Goal: Task Accomplishment & Management: Use online tool/utility

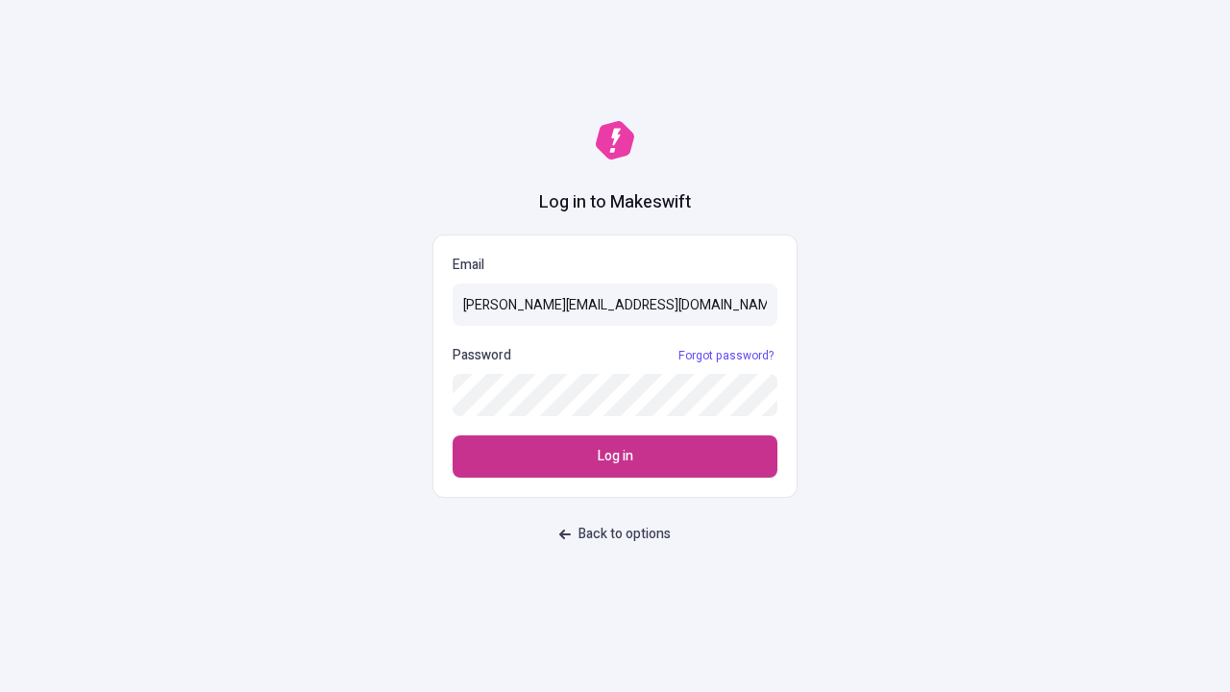
click at [615, 457] on span "Log in" at bounding box center [616, 456] width 36 height 21
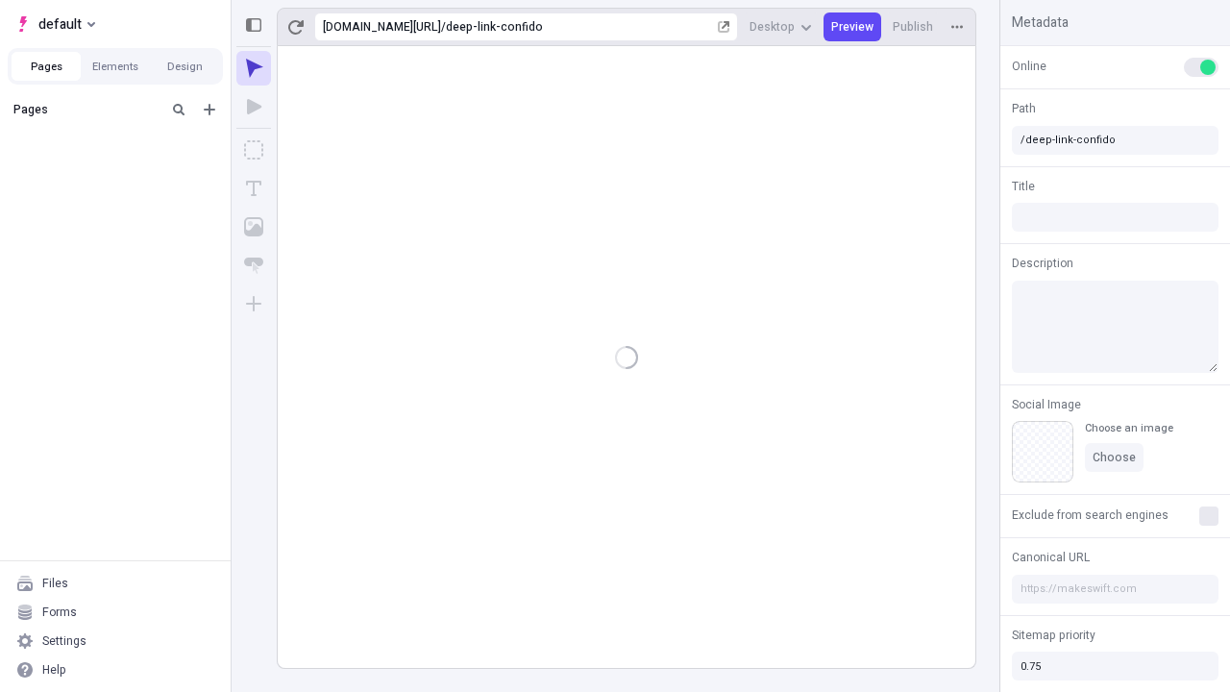
type input "/deep-link-confido"
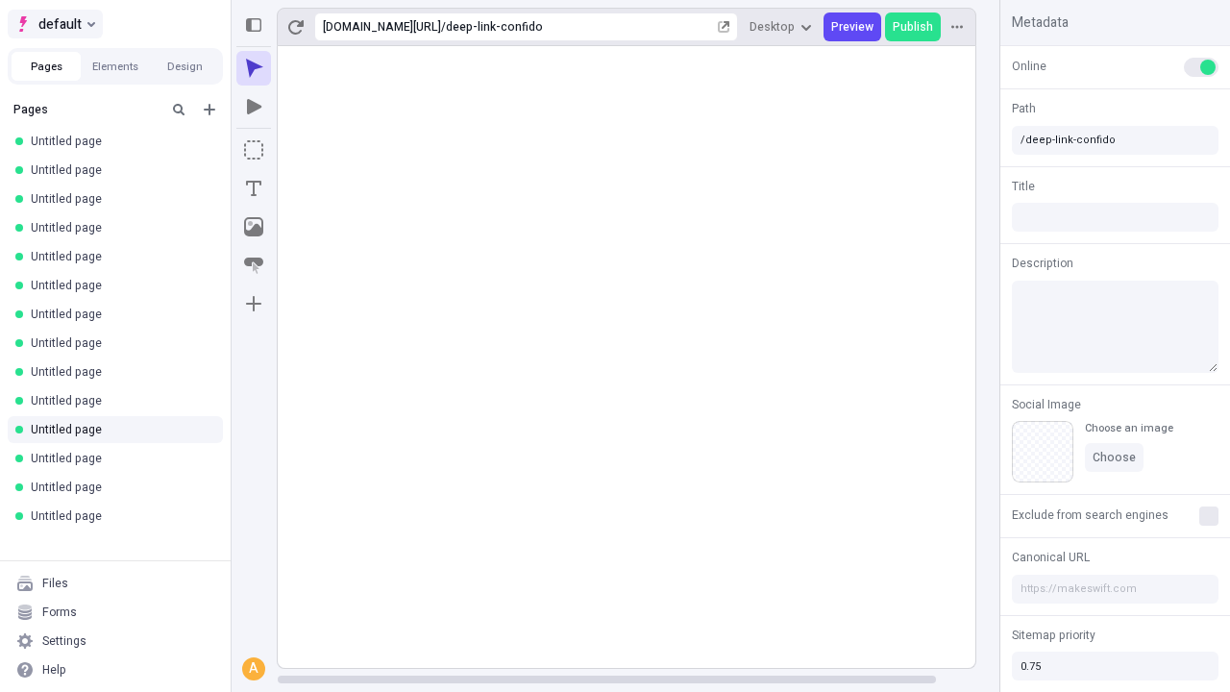
click at [54, 24] on span "default" at bounding box center [59, 23] width 43 height 23
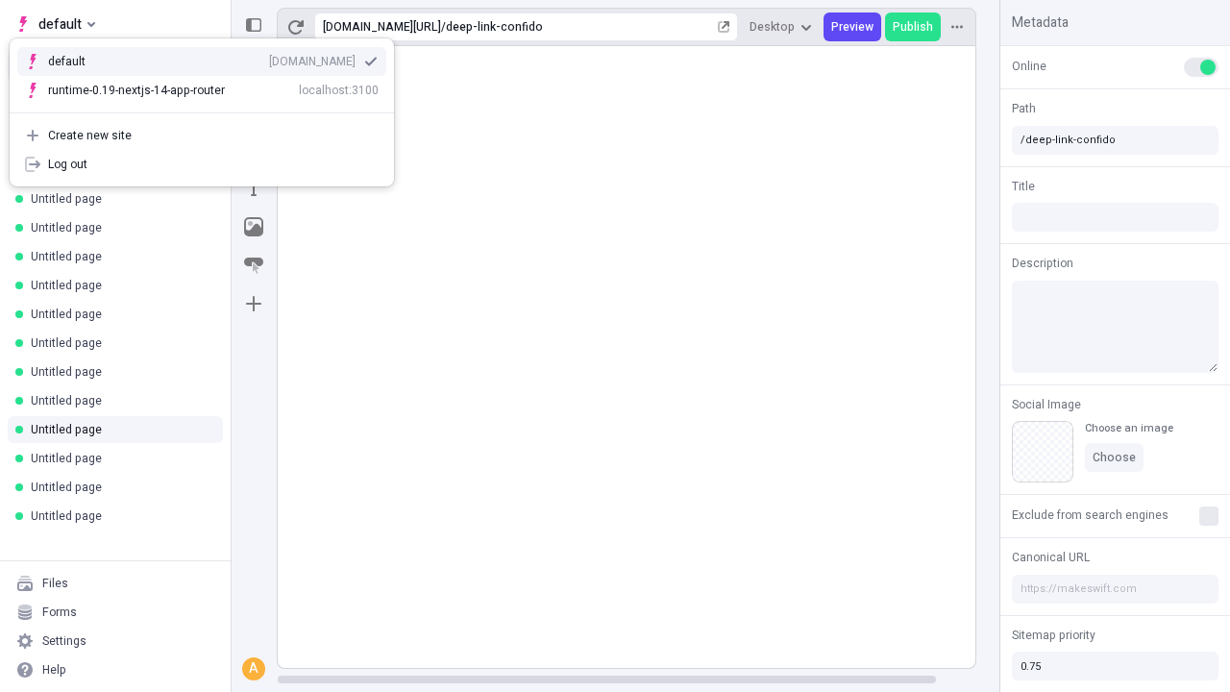
click at [202, 136] on div "Create new site" at bounding box center [213, 135] width 331 height 15
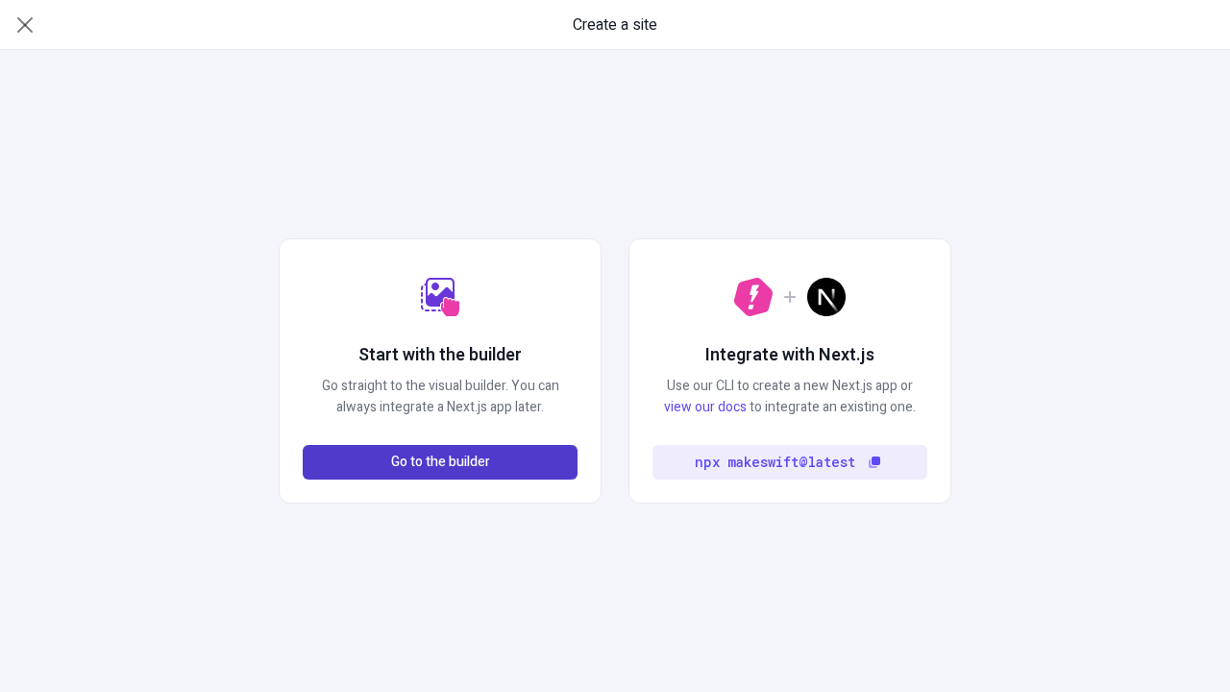
click at [440, 462] on span "Go to the builder" at bounding box center [440, 462] width 99 height 21
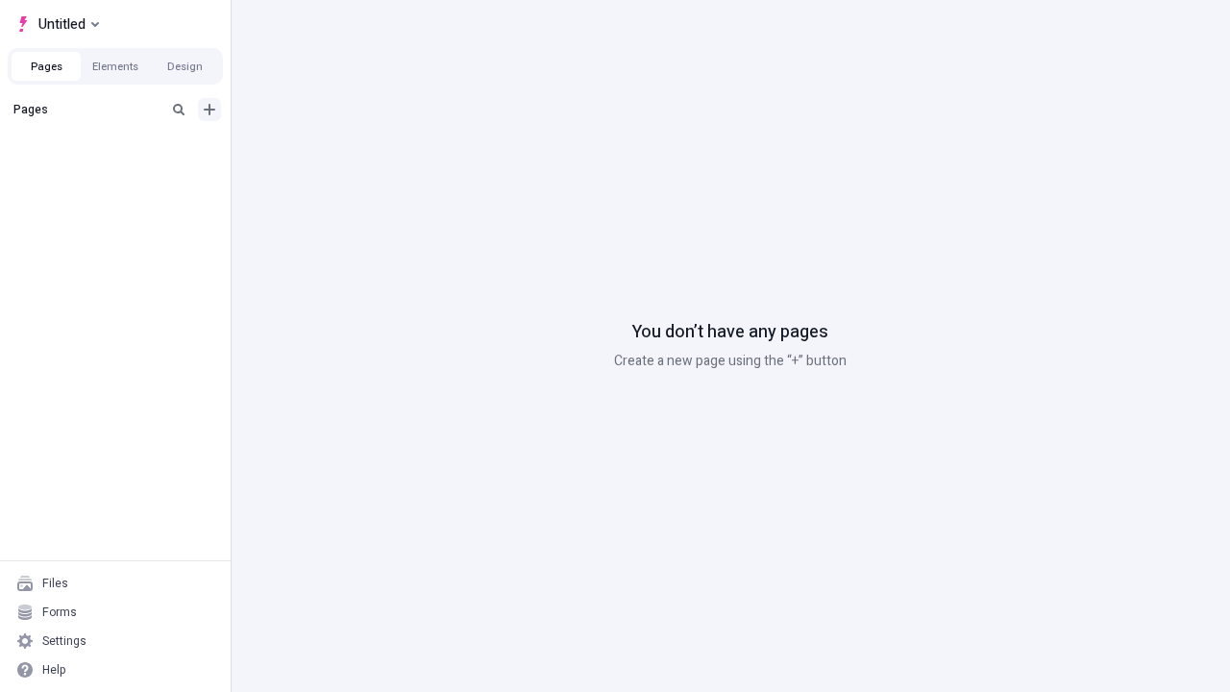
click at [210, 110] on icon "Add new" at bounding box center [210, 110] width 12 height 12
click at [311, 149] on span "Blank page" at bounding box center [322, 148] width 119 height 15
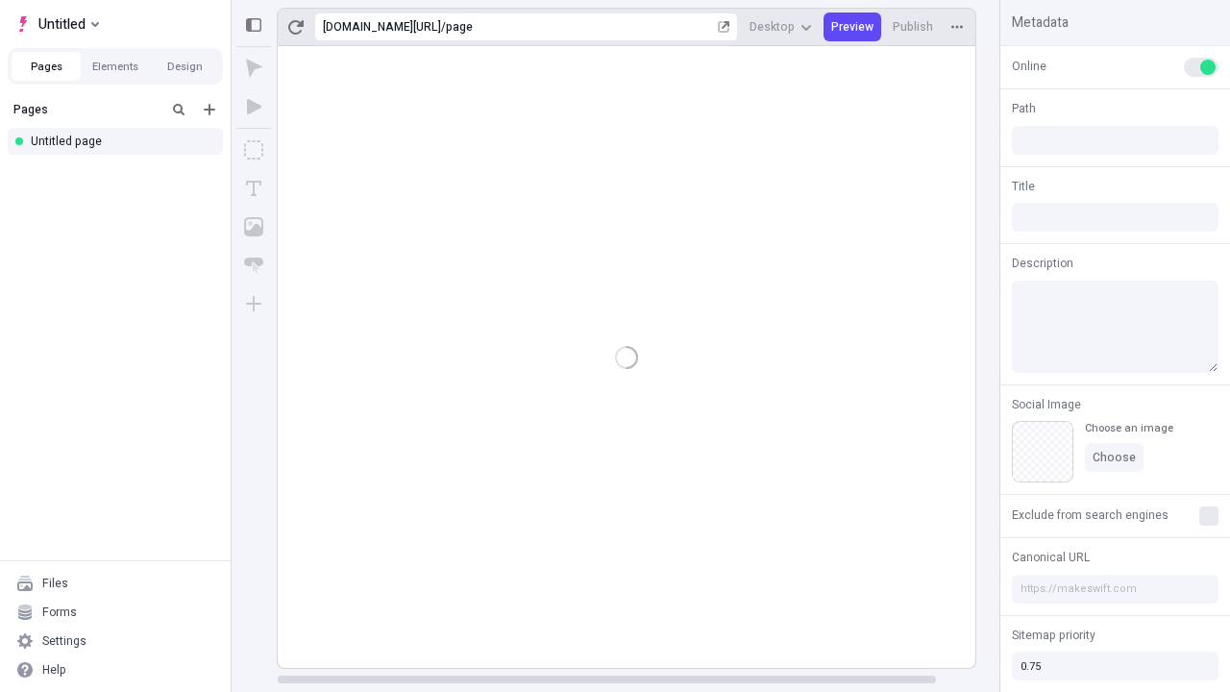
type input "/page"
click at [914, 27] on span "Publish" at bounding box center [913, 26] width 40 height 15
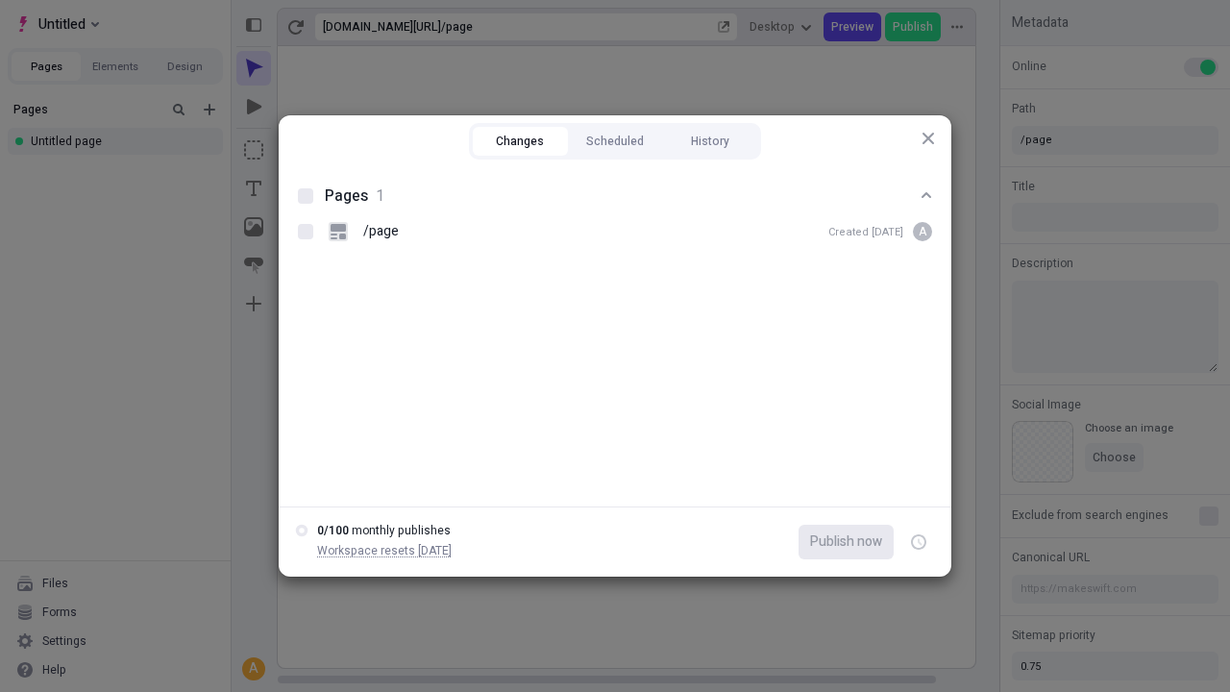
click at [520, 141] on button "Changes" at bounding box center [520, 141] width 95 height 29
click at [306, 196] on div at bounding box center [305, 195] width 15 height 15
checkbox input "true"
click at [919, 542] on icon "button" at bounding box center [920, 542] width 5 height 7
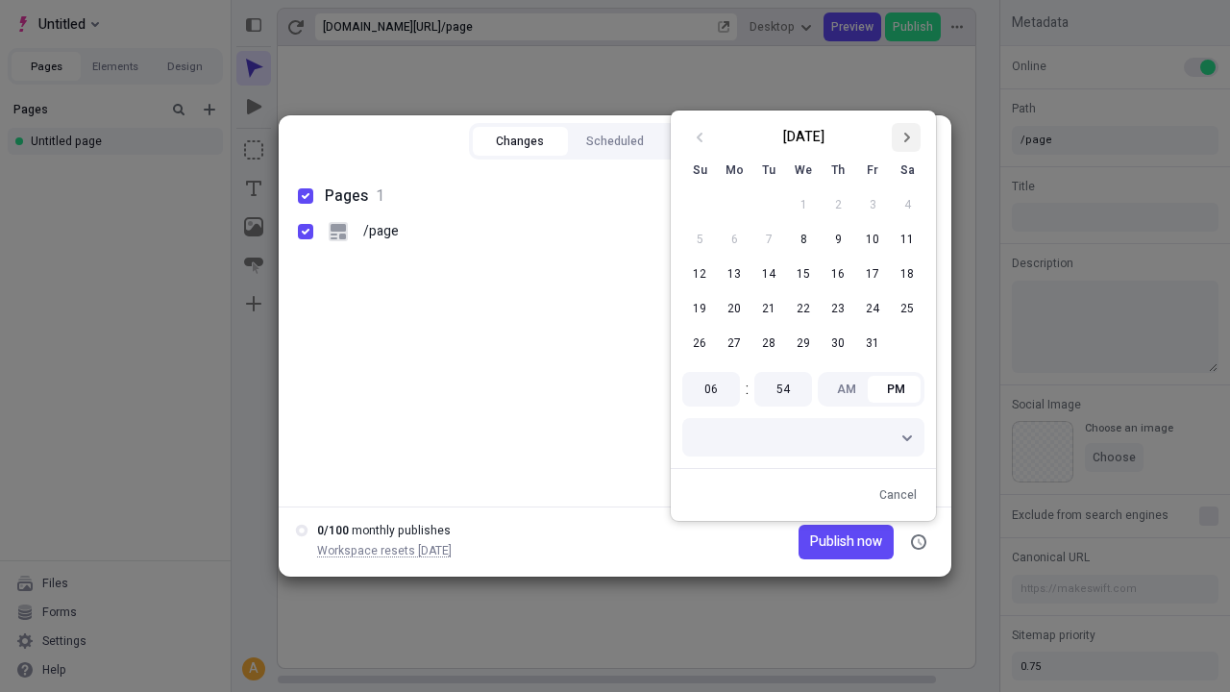
click at [907, 137] on icon "Go to next month" at bounding box center [907, 138] width 12 height 12
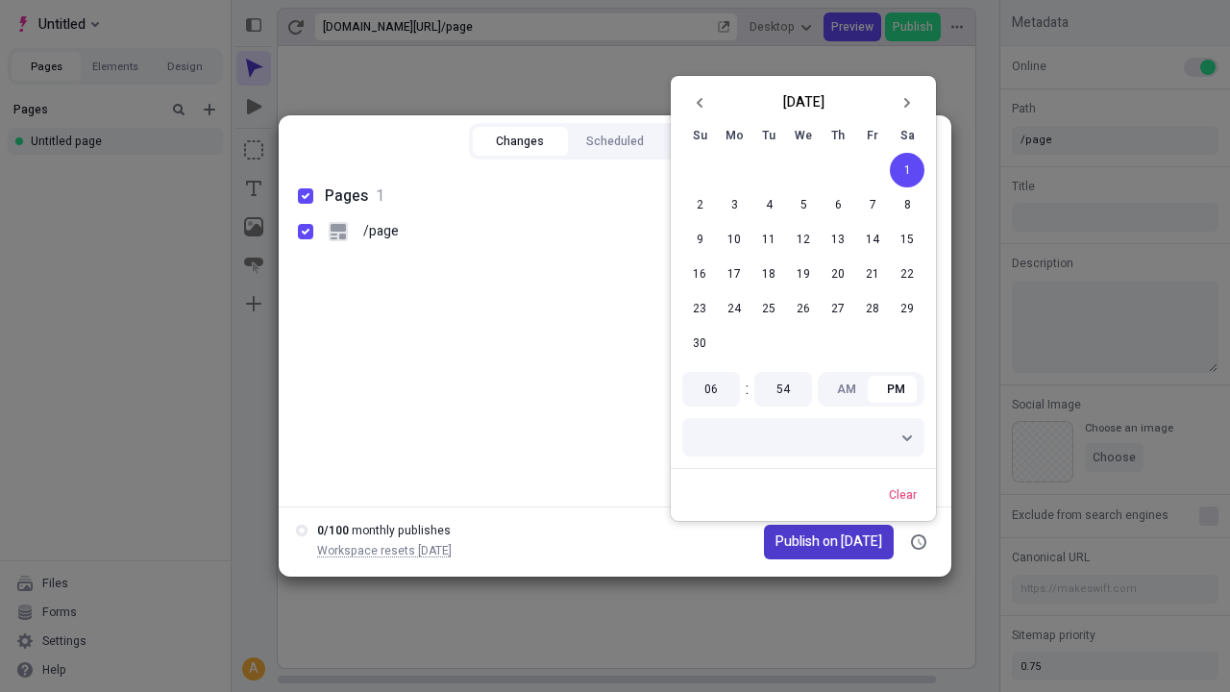
click at [817, 542] on span "Publish on [DATE]" at bounding box center [829, 542] width 107 height 21
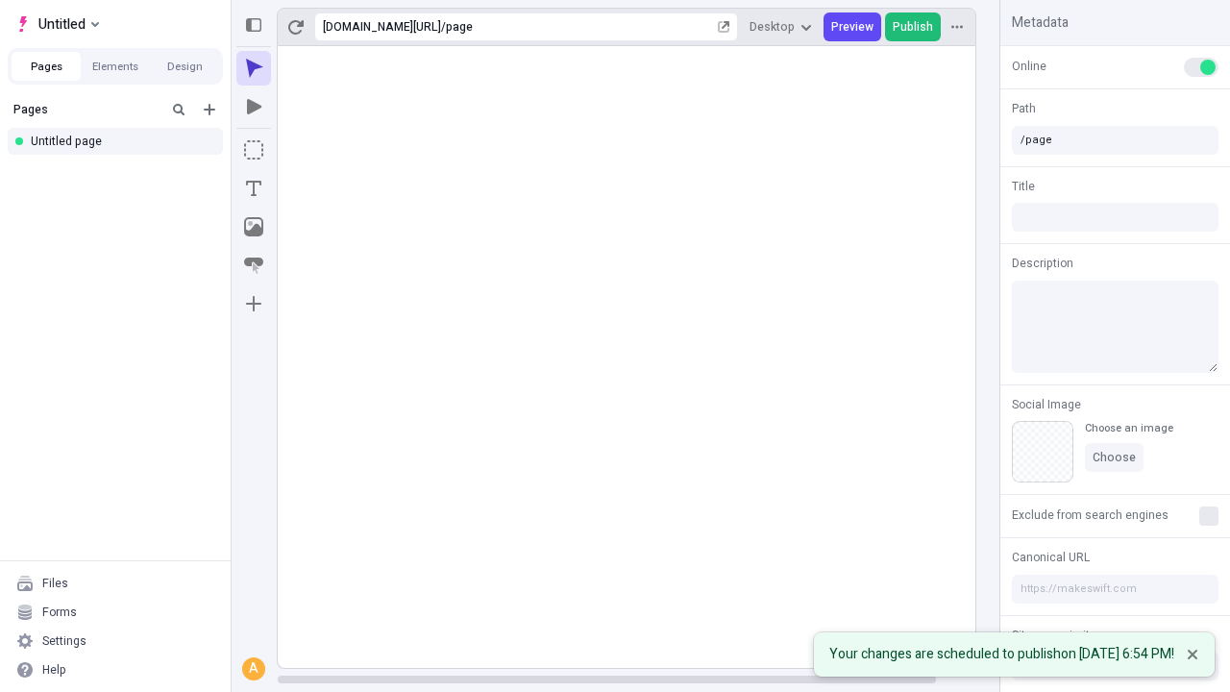
click at [914, 27] on span "Publish" at bounding box center [913, 26] width 40 height 15
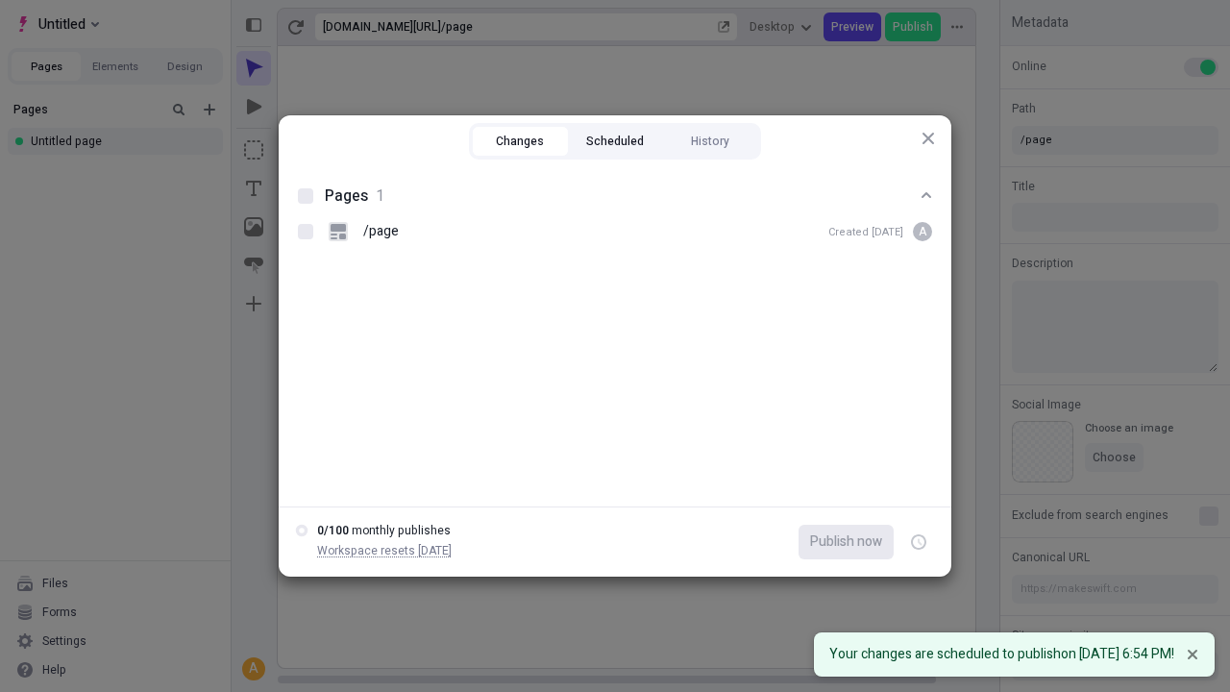
click at [615, 141] on button "Scheduled" at bounding box center [615, 141] width 95 height 29
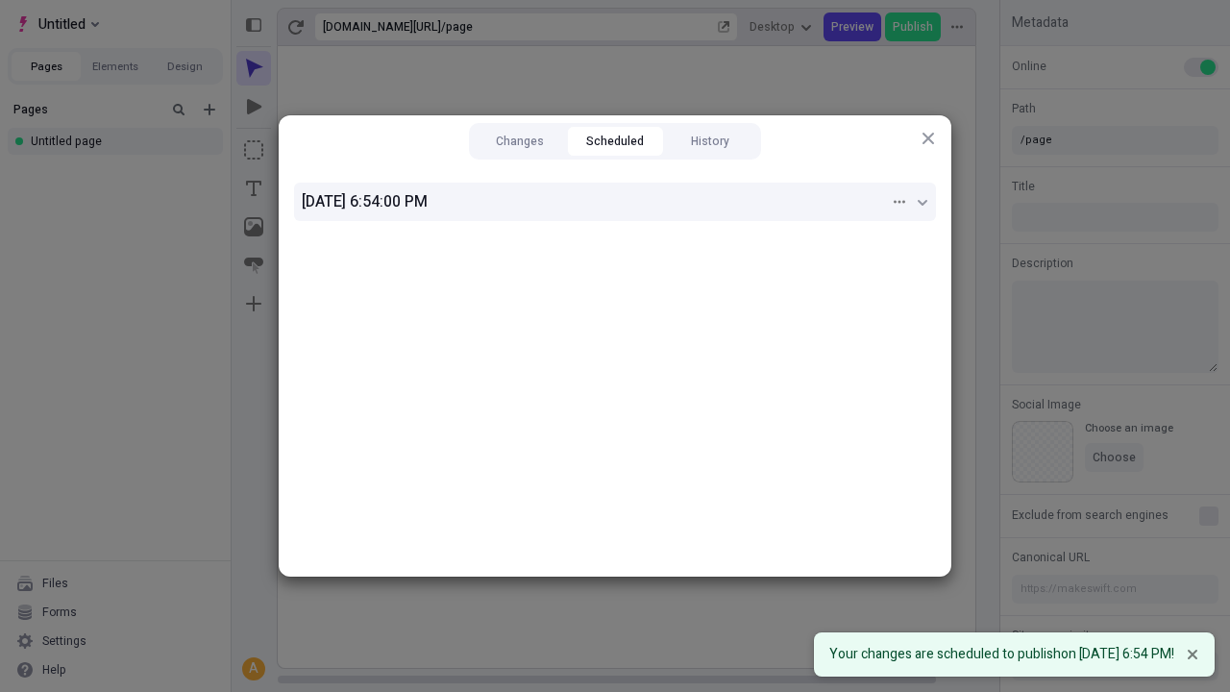
click at [615, 202] on div "[DATE] 6:54:00 PM" at bounding box center [596, 201] width 588 height 23
